Goal: Information Seeking & Learning: Learn about a topic

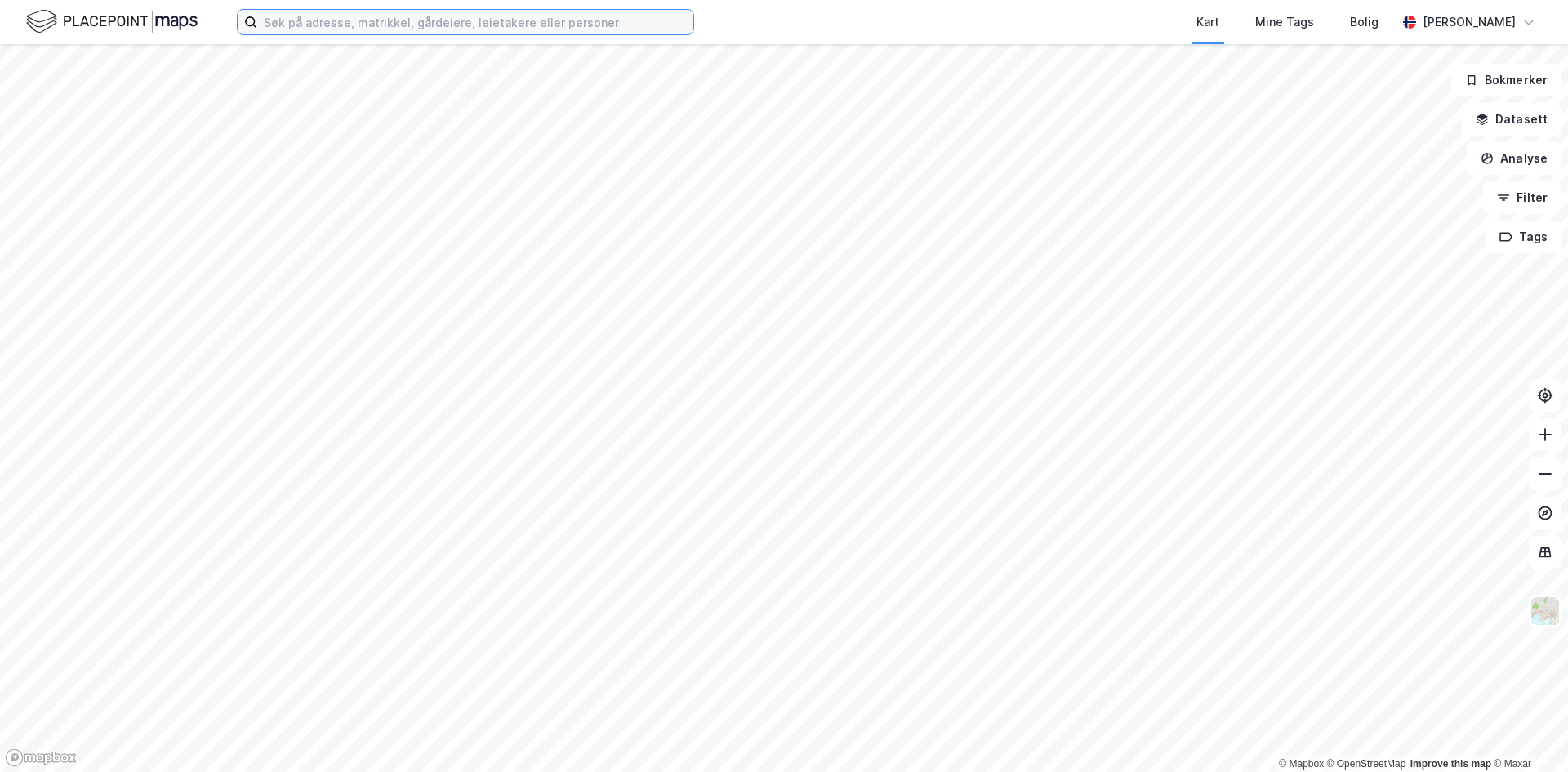
click at [545, 22] on input at bounding box center [475, 22] width 437 height 24
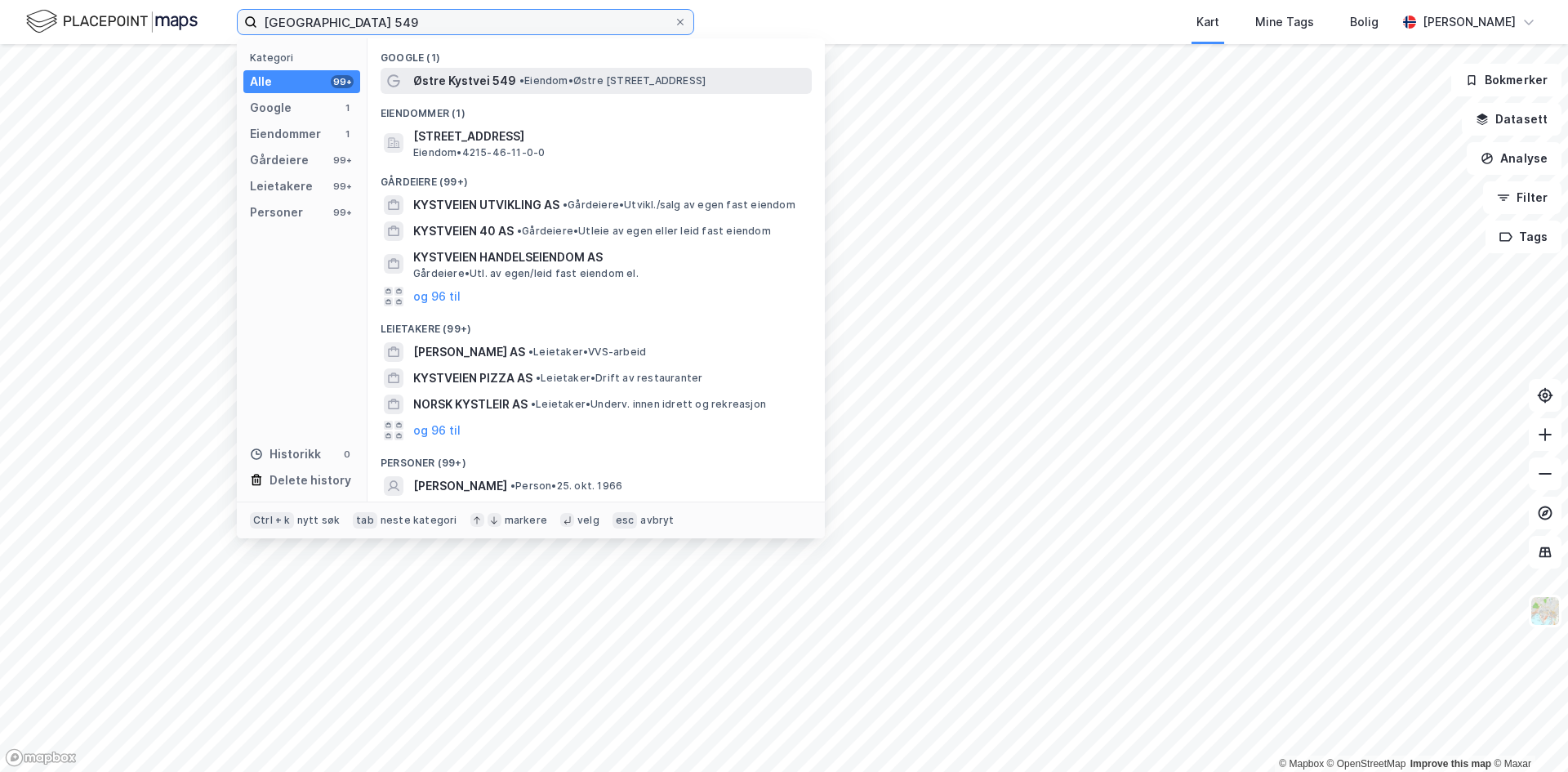
type input "[GEOGRAPHIC_DATA] 549"
click at [594, 80] on span "• Eiendom • [STREET_ADDRESS]" at bounding box center [612, 80] width 186 height 13
